Goal: Task Accomplishment & Management: Manage account settings

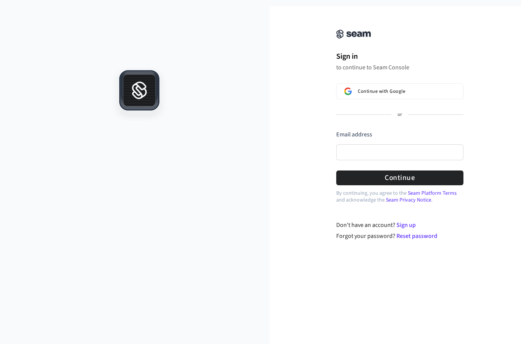
scroll to position [1, 0]
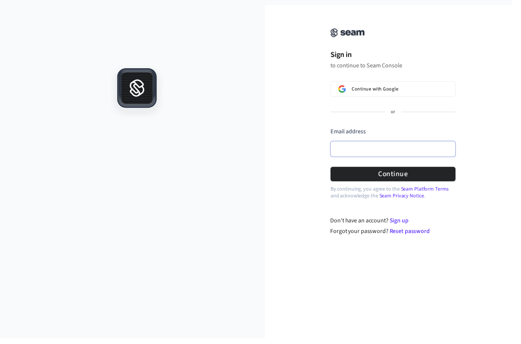
click at [360, 152] on input "Email address" at bounding box center [399, 152] width 127 height 16
click at [336, 130] on button "submit" at bounding box center [336, 130] width 0 height 0
type input "**********"
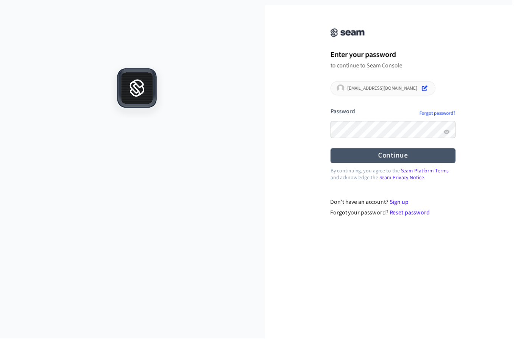
click at [372, 161] on button "Continue" at bounding box center [399, 158] width 127 height 15
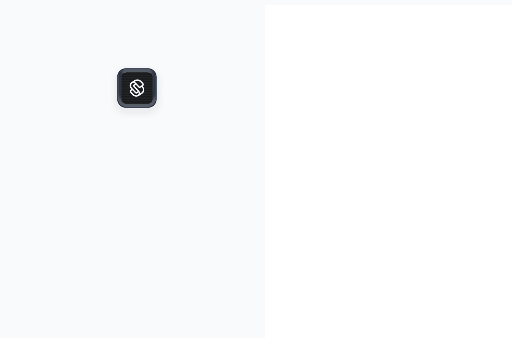
scroll to position [1, 0]
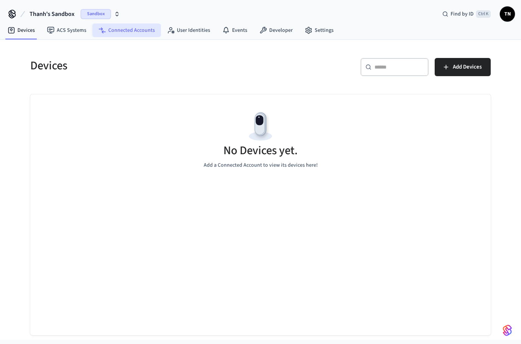
click at [144, 26] on link "Connected Accounts" at bounding box center [126, 30] width 69 height 14
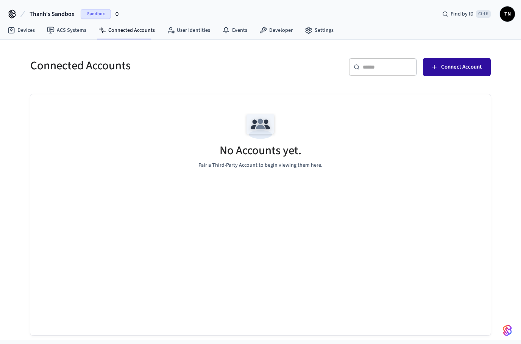
click at [466, 63] on span "Connect Account" at bounding box center [461, 67] width 41 height 10
click at [439, 58] on button "Connect Account" at bounding box center [457, 67] width 68 height 18
click at [472, 62] on span "Connect Account" at bounding box center [461, 67] width 41 height 10
